Goal: Navigation & Orientation: Understand site structure

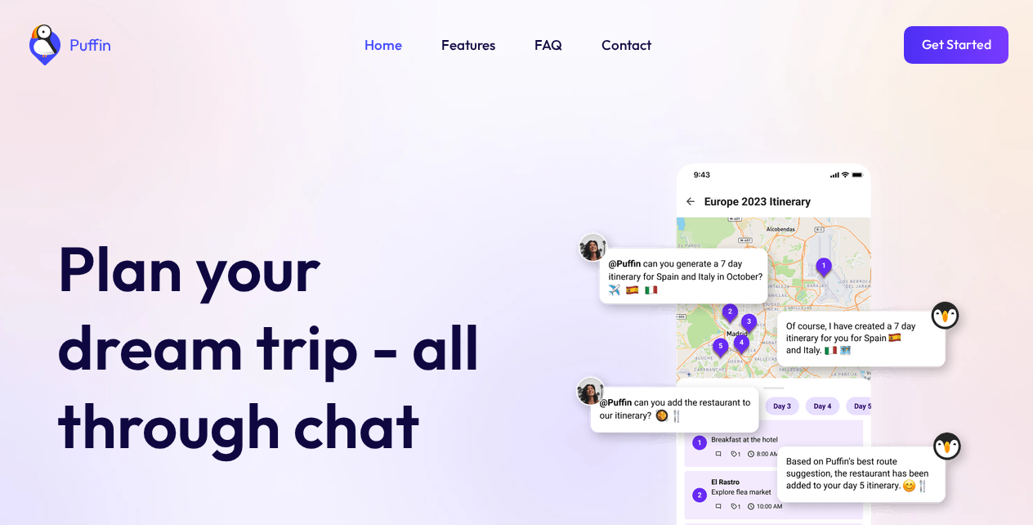
click at [458, 52] on link "Features" at bounding box center [469, 44] width 54 height 21
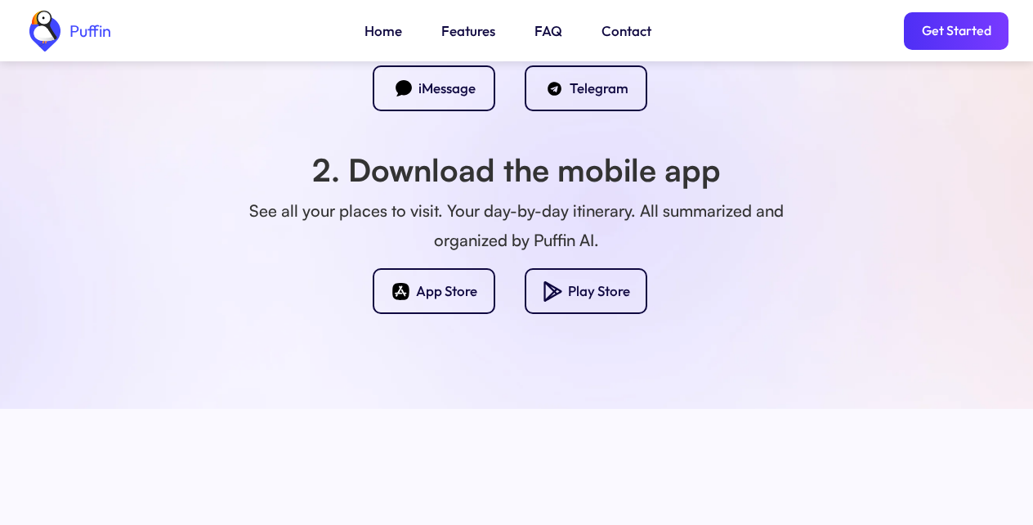
scroll to position [1443, 0]
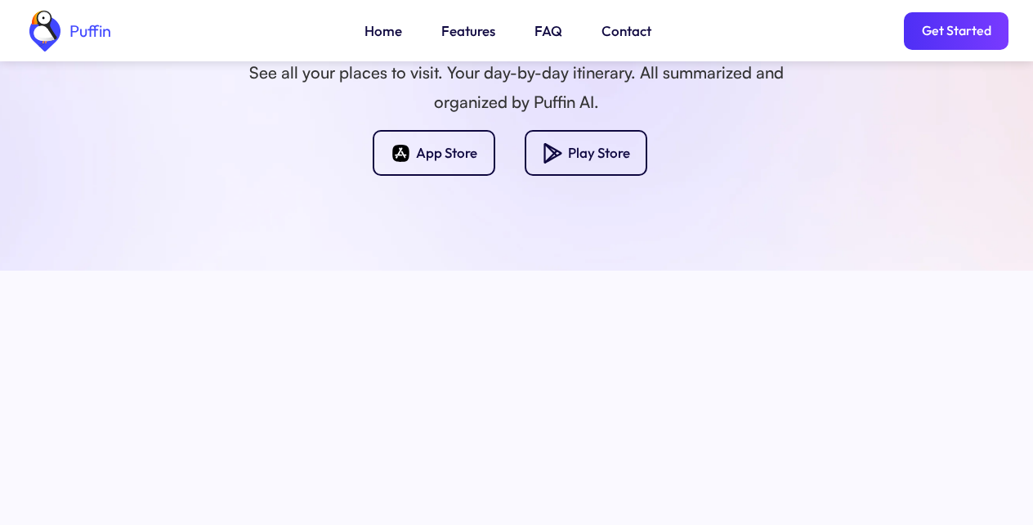
click at [546, 34] on link "FAQ" at bounding box center [549, 30] width 28 height 21
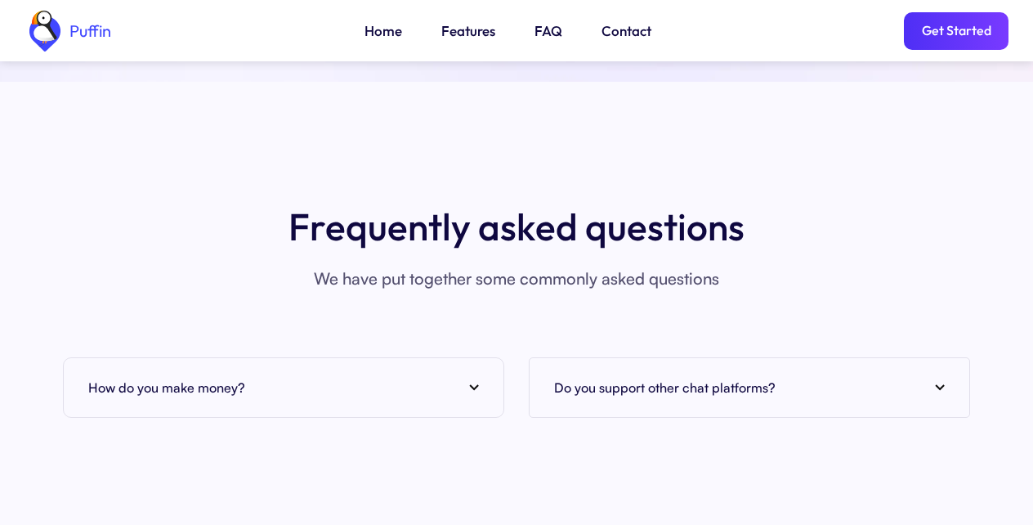
scroll to position [6258, 0]
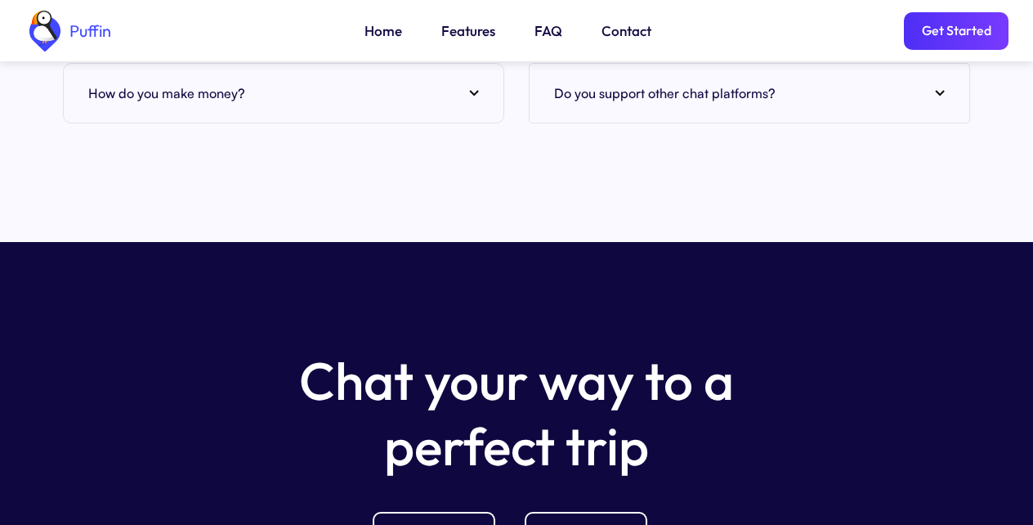
click at [944, 35] on link "Get Started" at bounding box center [956, 31] width 105 height 38
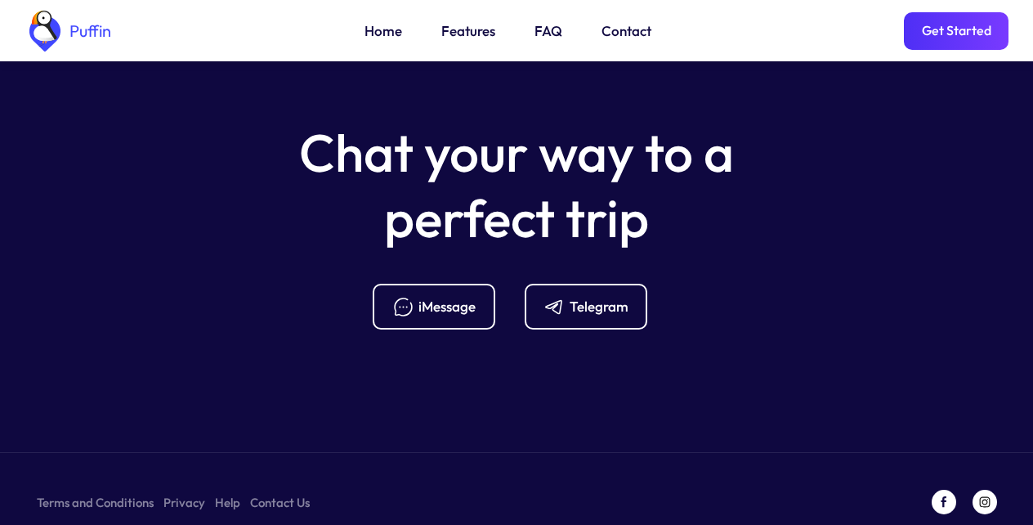
scroll to position [6493, 0]
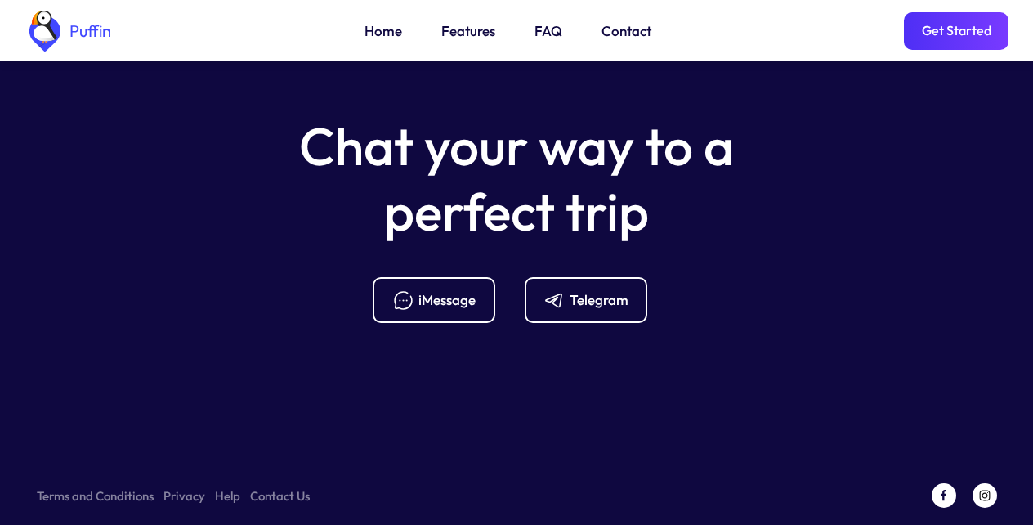
click at [105, 486] on link "Terms and Conditions" at bounding box center [95, 496] width 117 height 20
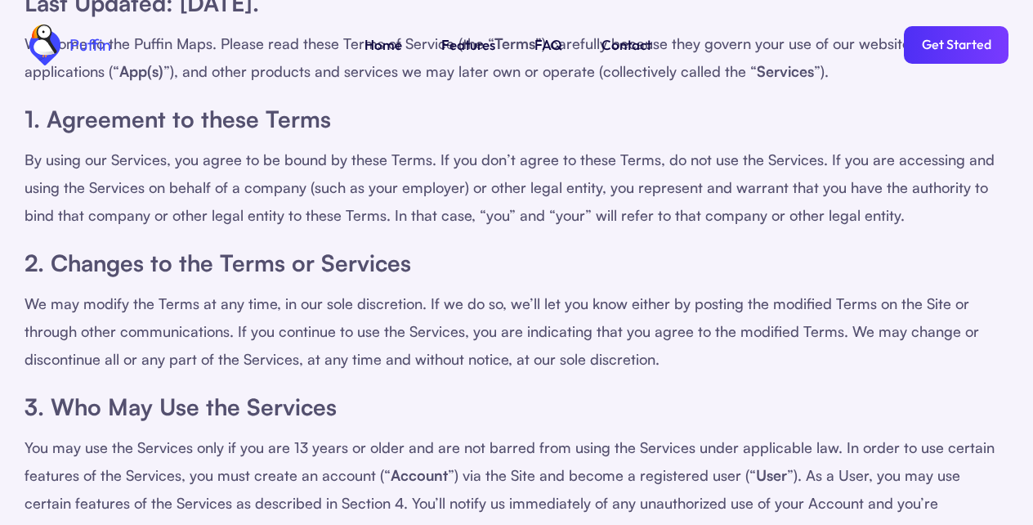
scroll to position [294, 0]
